Goal: Transaction & Acquisition: Purchase product/service

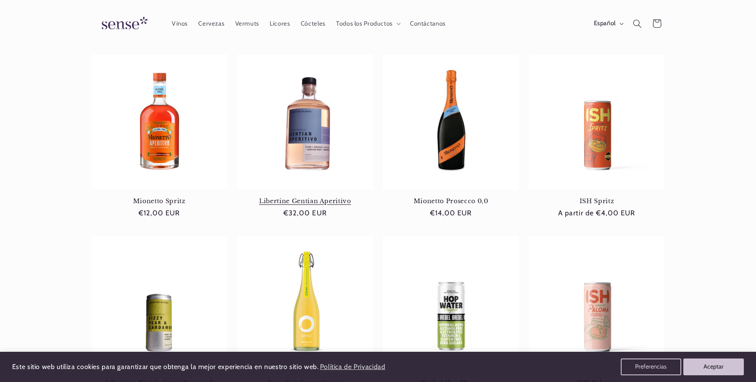
scroll to position [252, 0]
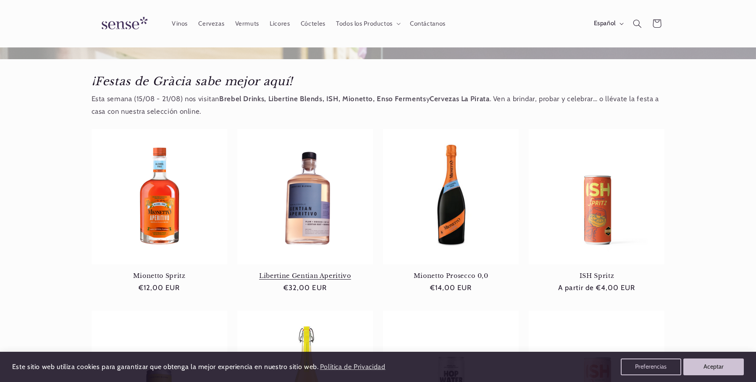
click at [320, 272] on link "Libertine Gentian Aperitivo" at bounding box center [305, 276] width 136 height 8
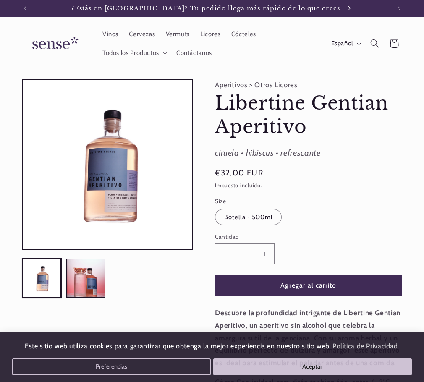
click at [3, 64] on header "Vinos Cervezas Vermuts Licores Cócteles Todos los Productos Todos los Productos…" at bounding box center [212, 44] width 424 height 54
click at [88, 58] on link at bounding box center [54, 44] width 70 height 31
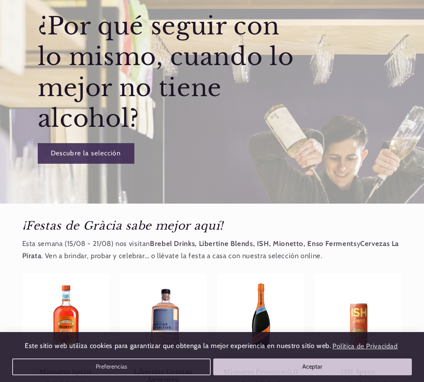
scroll to position [294, 0]
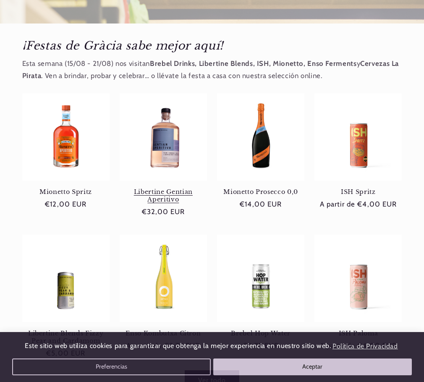
click at [155, 188] on link "Libertine Gentian Aperitivo" at bounding box center [163, 196] width 87 height 16
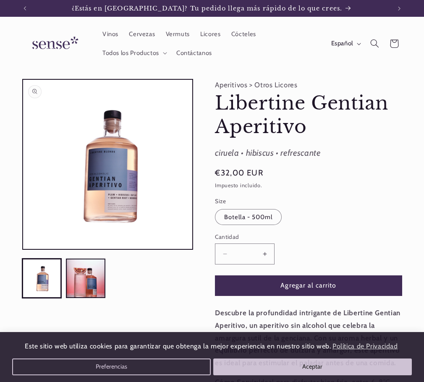
click at [23, 249] on button "Abrir elemento multimedia 1 en una ventana modal" at bounding box center [23, 249] width 0 height 0
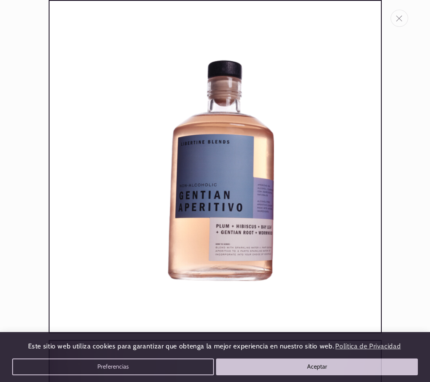
click at [405, 19] on button "Cerrar" at bounding box center [400, 18] width 18 height 17
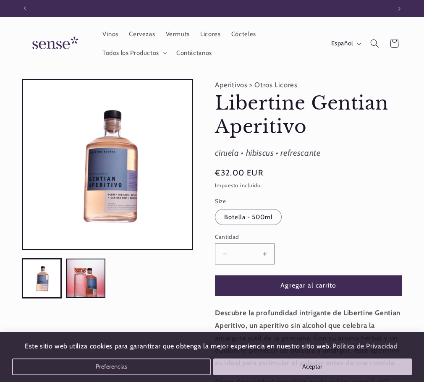
scroll to position [0, 366]
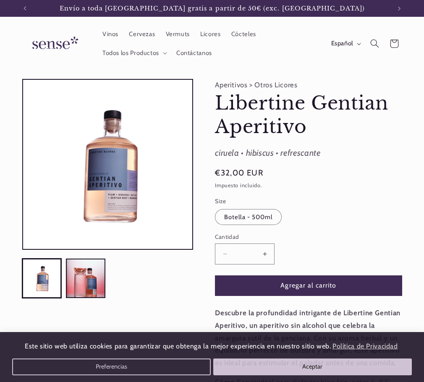
click at [130, 297] on ul "Visor de la galería" at bounding box center [107, 278] width 171 height 39
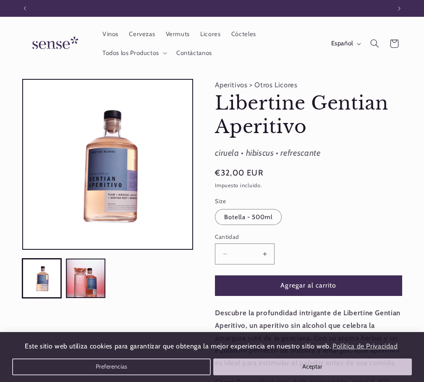
scroll to position [0, 0]
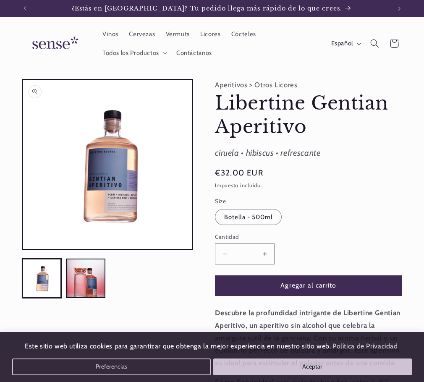
click at [23, 249] on button "Abrir elemento multimedia 1 en una ventana modal" at bounding box center [23, 249] width 0 height 0
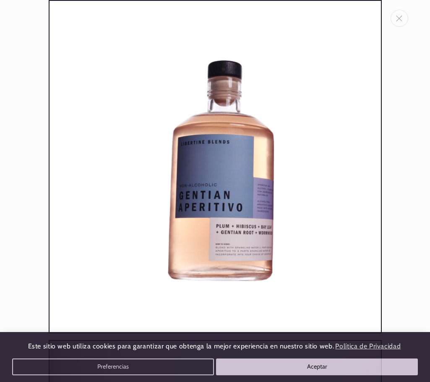
click at [141, 158] on img "Galería multimedia" at bounding box center [215, 166] width 333 height 333
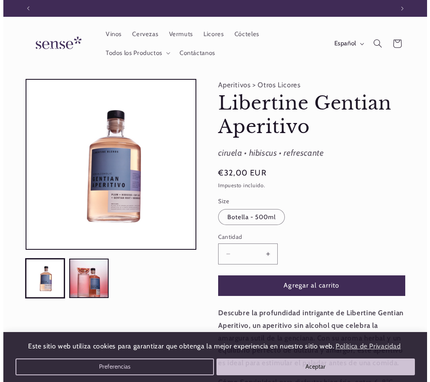
scroll to position [0, 366]
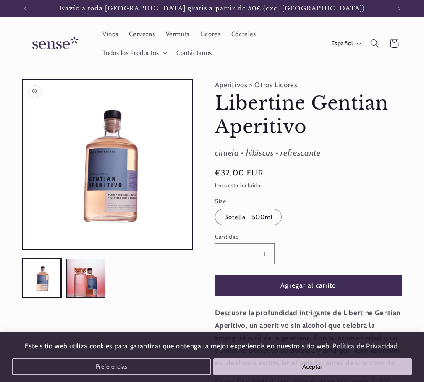
click at [23, 249] on button "Abrir elemento multimedia 1 en una ventana modal" at bounding box center [23, 249] width 0 height 0
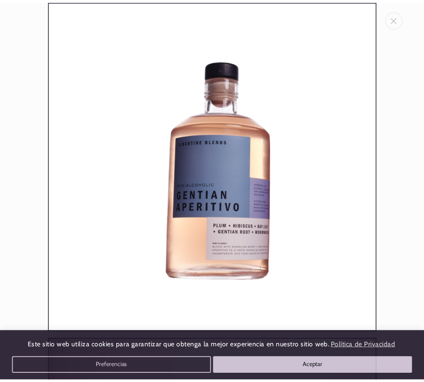
scroll to position [0, 0]
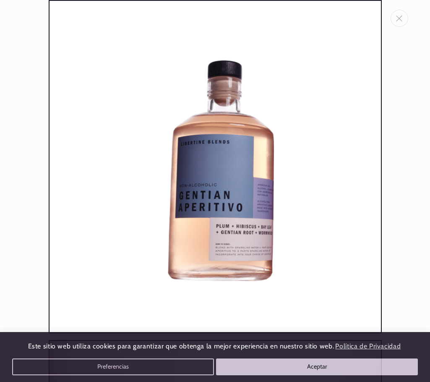
click at [50, 45] on img "Galería multimedia" at bounding box center [215, 166] width 333 height 333
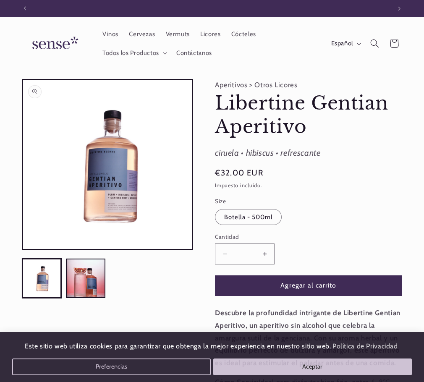
scroll to position [0, 366]
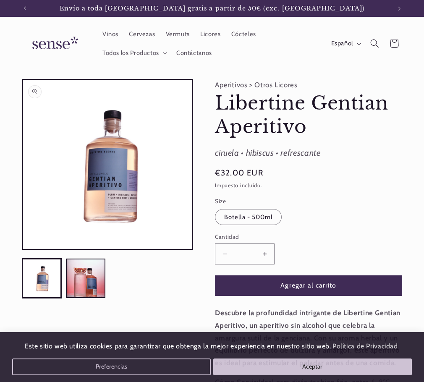
click at [23, 249] on button "Abrir elemento multimedia 1 en una ventana modal" at bounding box center [23, 249] width 0 height 0
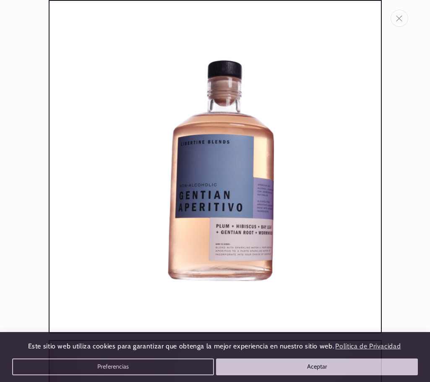
click at [395, 18] on button "Cerrar" at bounding box center [400, 18] width 18 height 17
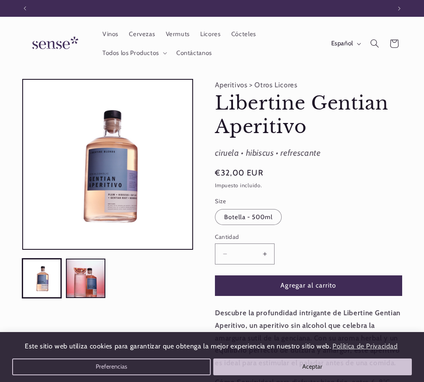
scroll to position [0, 0]
click at [289, 147] on div "ciruela • hibiscus • refrescante" at bounding box center [308, 153] width 187 height 15
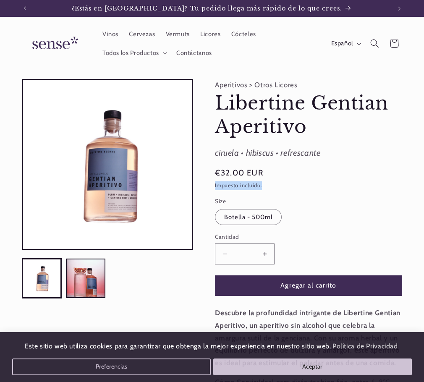
drag, startPoint x: 262, startPoint y: 187, endPoint x: 204, endPoint y: 187, distance: 57.5
click at [204, 187] on div "Aperitivos > Otros Licores Libertine Gentian Aperitivo Libertine Gentian Aperit…" at bounding box center [297, 289] width 209 height 420
copy div "Impuesto incluido."
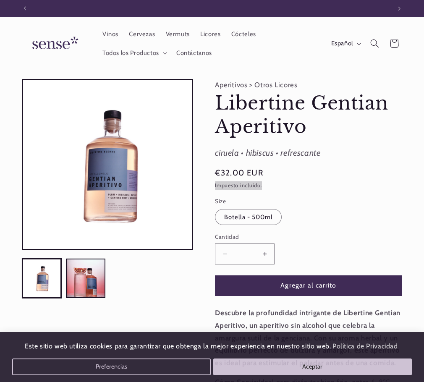
scroll to position [0, 366]
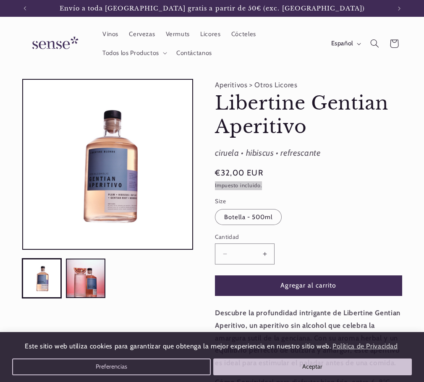
drag, startPoint x: 244, startPoint y: 237, endPoint x: 211, endPoint y: 236, distance: 32.8
click at [211, 236] on div "Aperitivos > Otros Licores Libertine Gentian Aperitivo Libertine Gentian Aperit…" at bounding box center [297, 289] width 209 height 420
copy label "Cantidad"
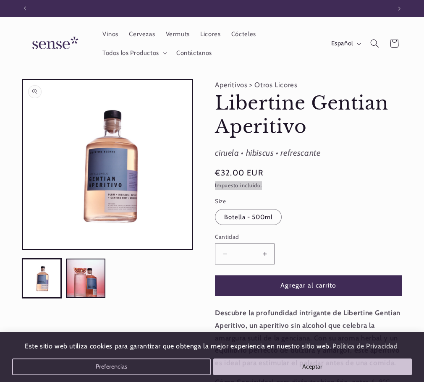
scroll to position [0, 0]
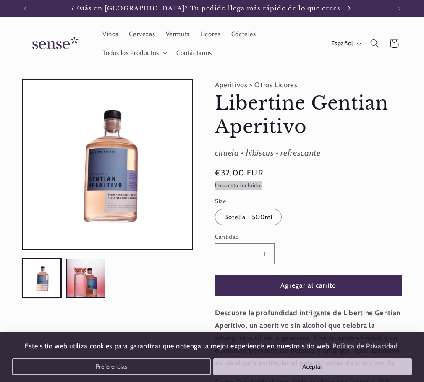
click at [231, 253] on button "Reducir cantidad para Libertine Gentian Aperitivo" at bounding box center [224, 254] width 19 height 21
drag, startPoint x: 250, startPoint y: 260, endPoint x: 265, endPoint y: 259, distance: 14.7
click at [252, 260] on input "*" at bounding box center [244, 254] width 21 height 21
click at [265, 259] on button "Aumentar cantidad para Libertine Gentian Aperitivo" at bounding box center [264, 254] width 19 height 21
click at [270, 254] on button "Aumentar cantidad para Libertine Gentian Aperitivo" at bounding box center [264, 254] width 19 height 21
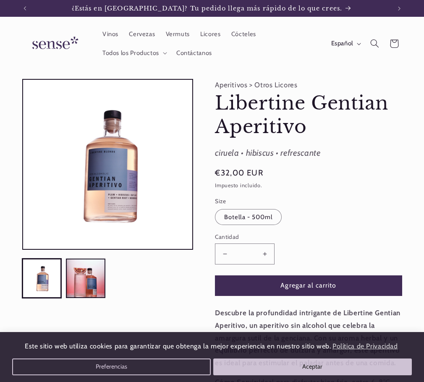
click at [244, 267] on product-info "Aperitivos > Otros Licores Libertine Gentian Aperitivo Libertine Gentian Aperit…" at bounding box center [308, 289] width 187 height 420
click at [260, 255] on button "Aumentar cantidad para Libertine Gentian Aperitivo" at bounding box center [264, 254] width 19 height 21
type input "*"
click at [304, 239] on label "Cantidad ( 0 en el carrito)" at bounding box center [308, 237] width 187 height 8
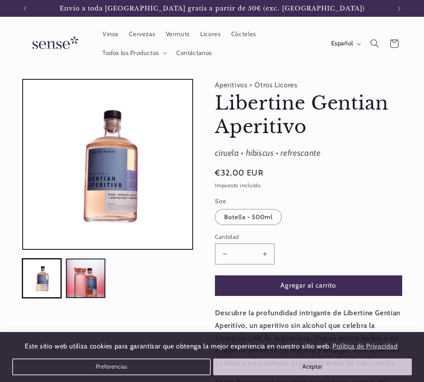
click at [255, 244] on input "*" at bounding box center [244, 254] width 21 height 21
click at [365, 232] on product-info "Aperitivos > Otros Licores Libertine Gentian Aperitivo Libertine Gentian Aperit…" at bounding box center [308, 289] width 187 height 420
